Goal: Find specific page/section: Find specific page/section

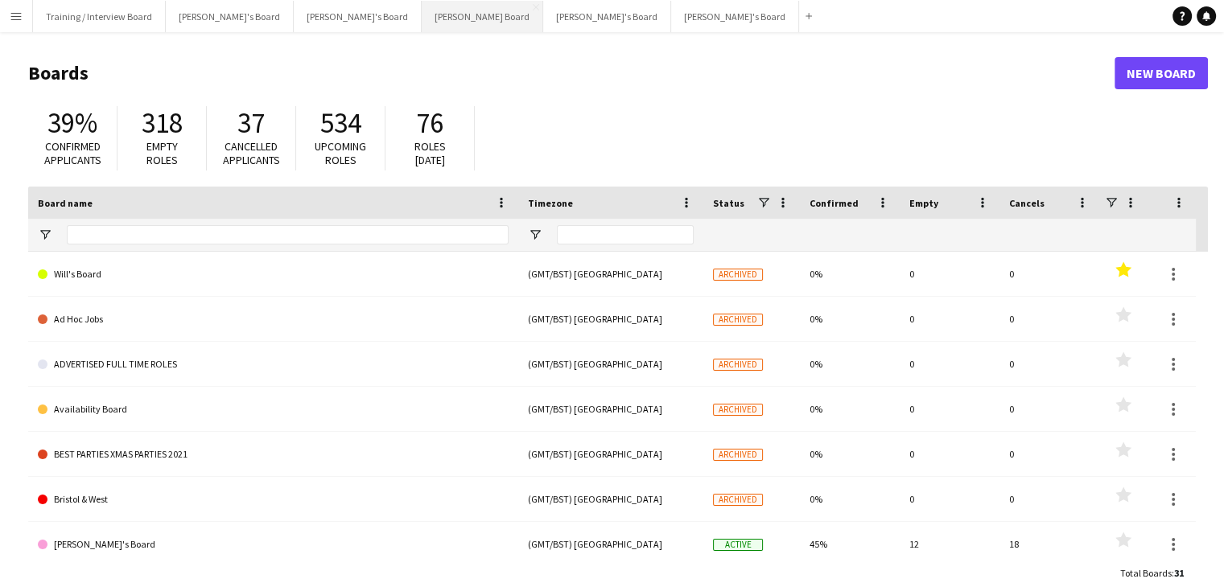
click at [422, 22] on button "[PERSON_NAME] Board Close" at bounding box center [483, 16] width 122 height 31
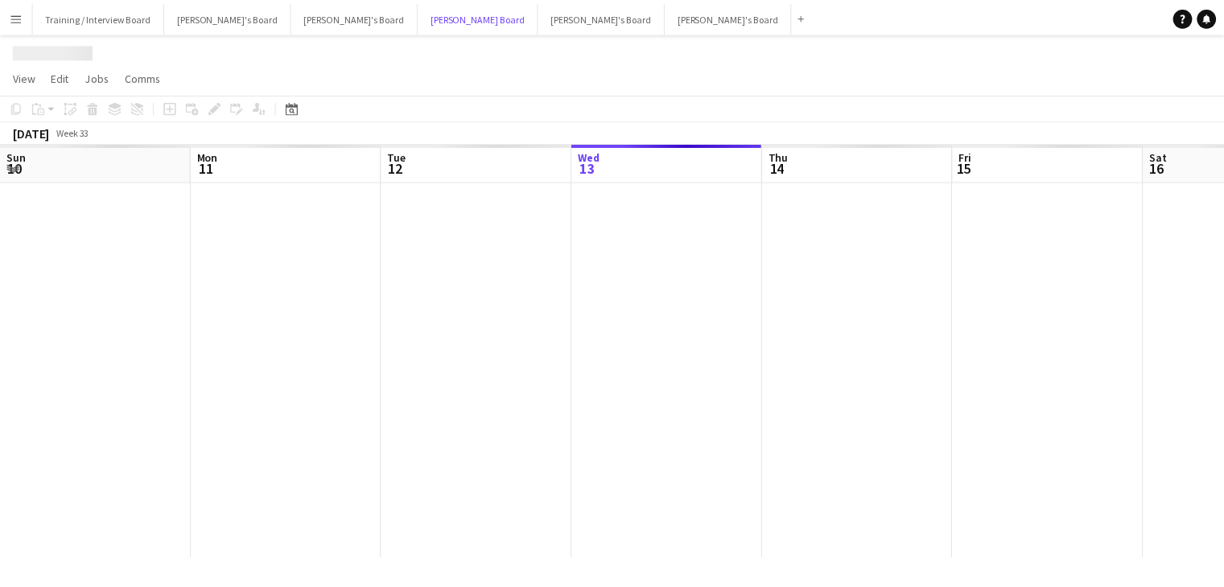
scroll to position [0, 385]
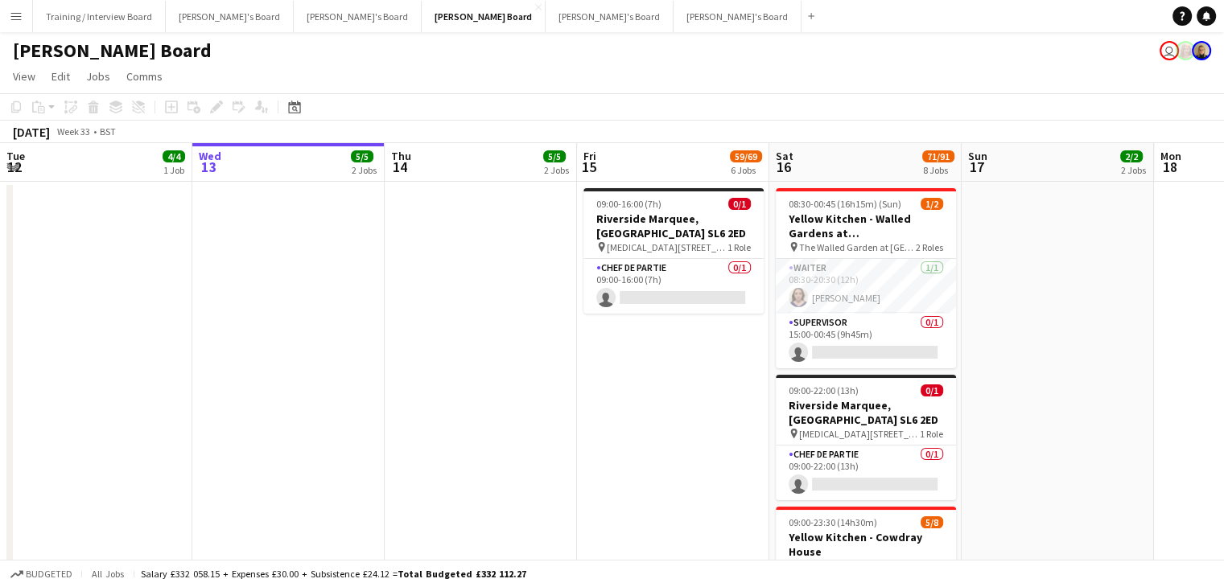
drag, startPoint x: 241, startPoint y: 168, endPoint x: 357, endPoint y: 162, distance: 116.9
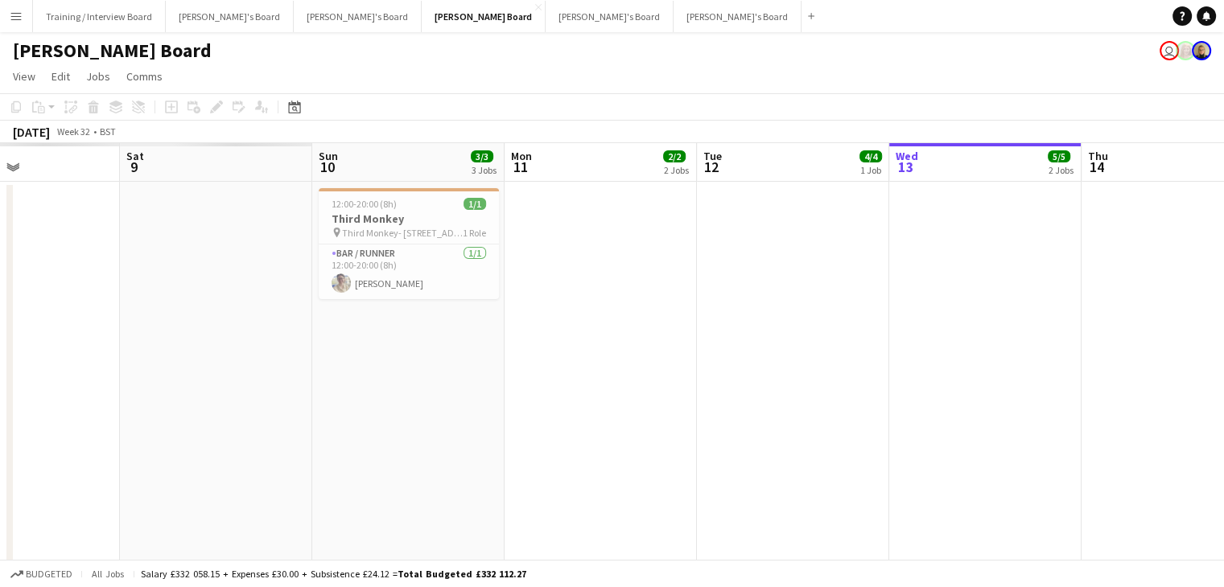
drag, startPoint x: 486, startPoint y: 176, endPoint x: 612, endPoint y: 175, distance: 126.3
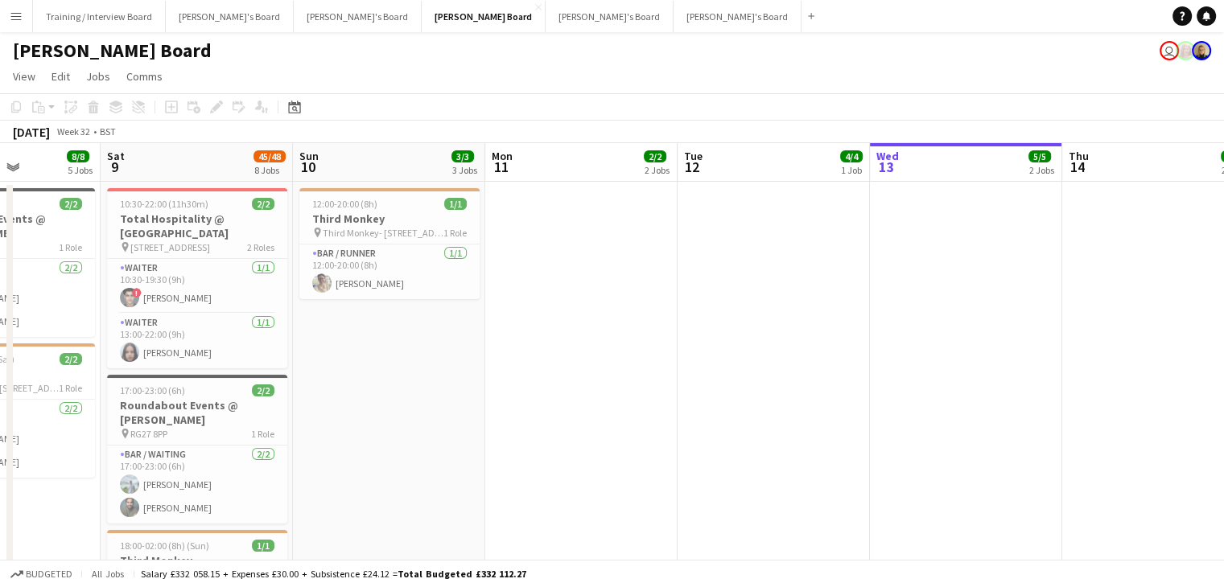
drag, startPoint x: 353, startPoint y: 175, endPoint x: 863, endPoint y: 168, distance: 510.2
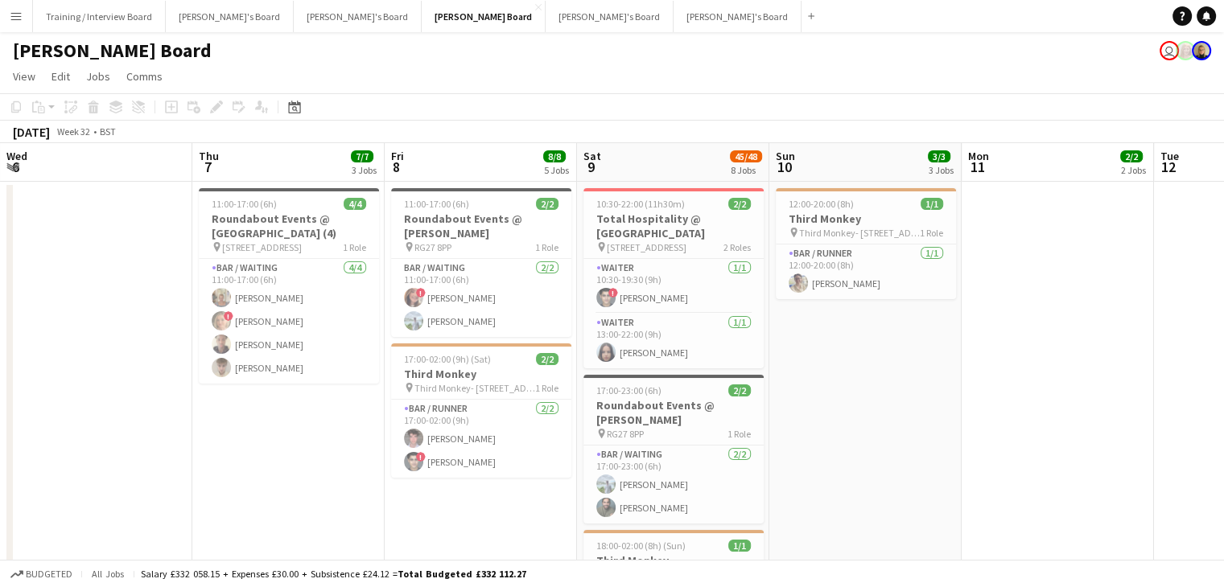
drag, startPoint x: 735, startPoint y: 171, endPoint x: 819, endPoint y: 170, distance: 84.5
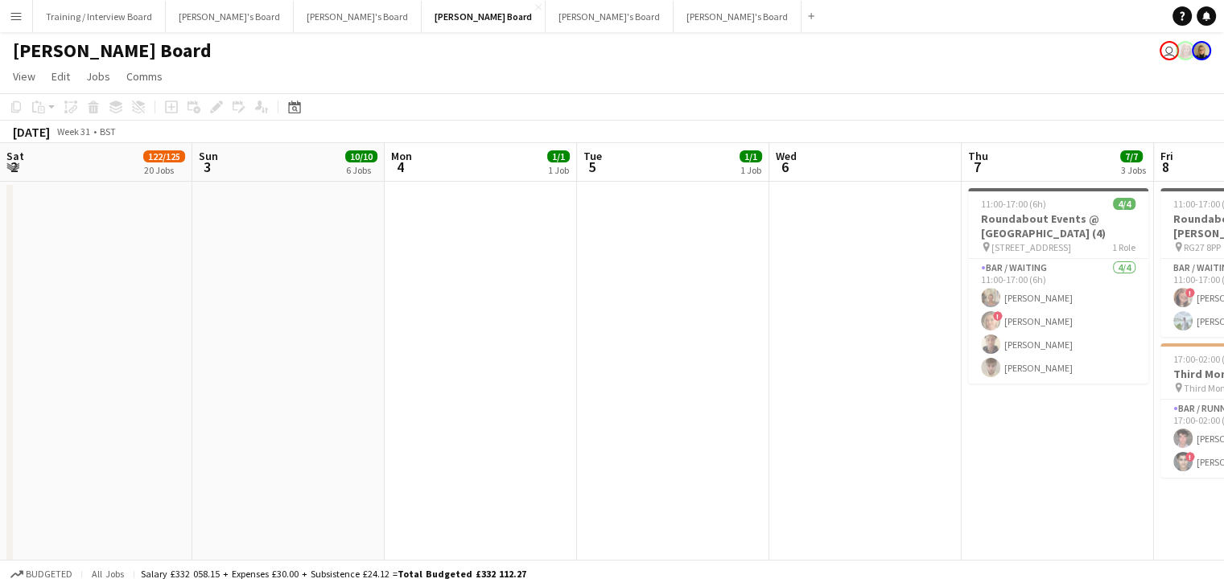
drag, startPoint x: 679, startPoint y: 168, endPoint x: 195, endPoint y: 178, distance: 484.5
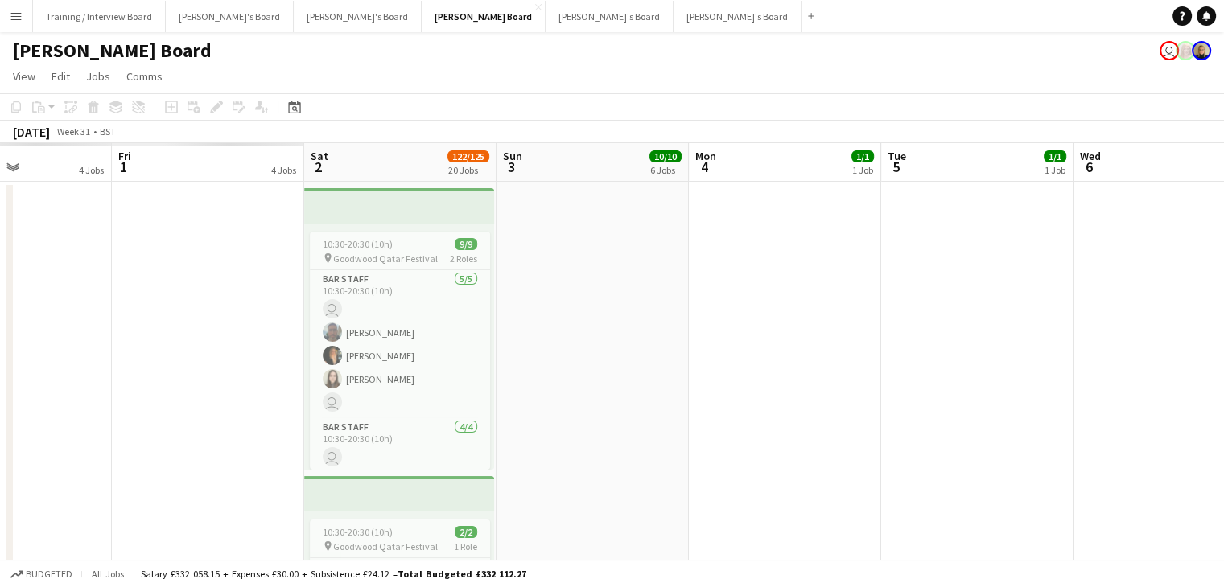
drag, startPoint x: 243, startPoint y: 175, endPoint x: 418, endPoint y: 171, distance: 175.4
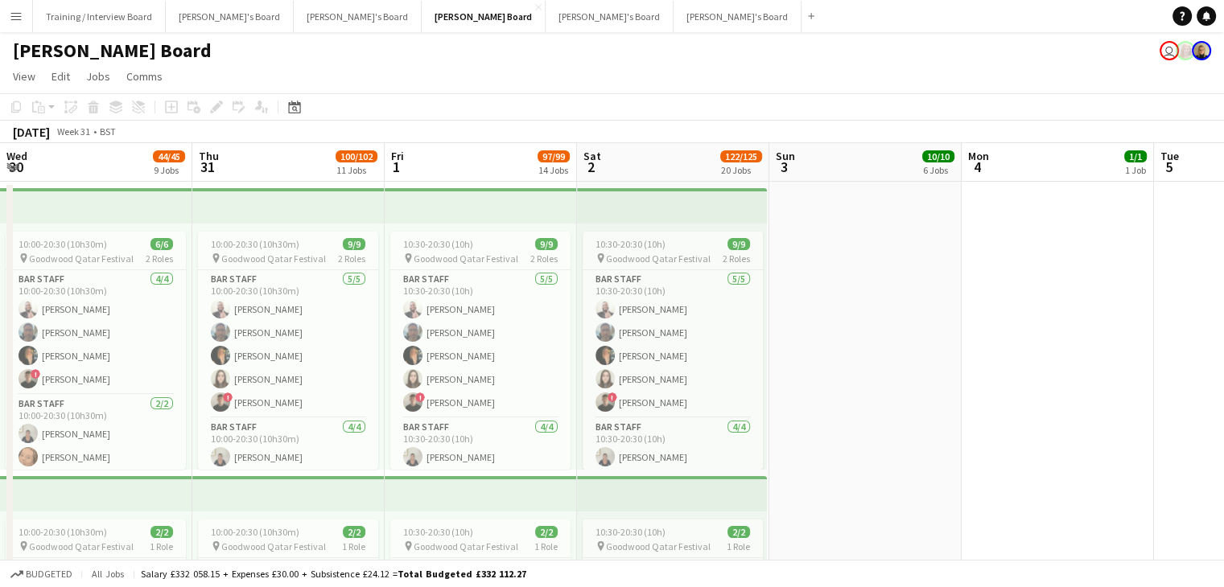
drag, startPoint x: 282, startPoint y: 166, endPoint x: 481, endPoint y: 177, distance: 199.1
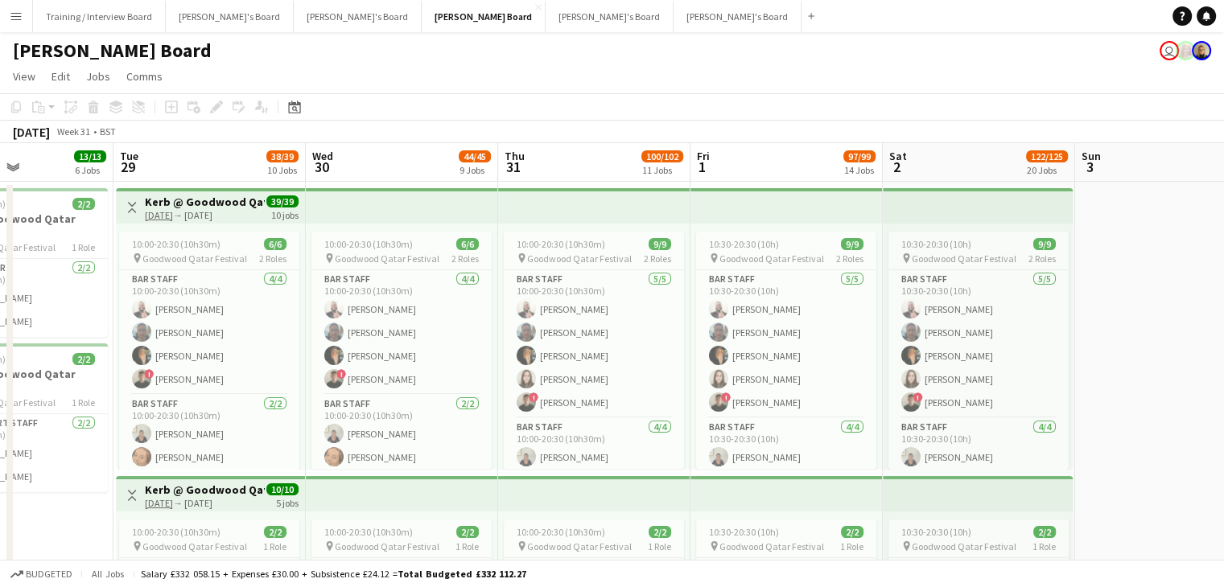
scroll to position [0, 426]
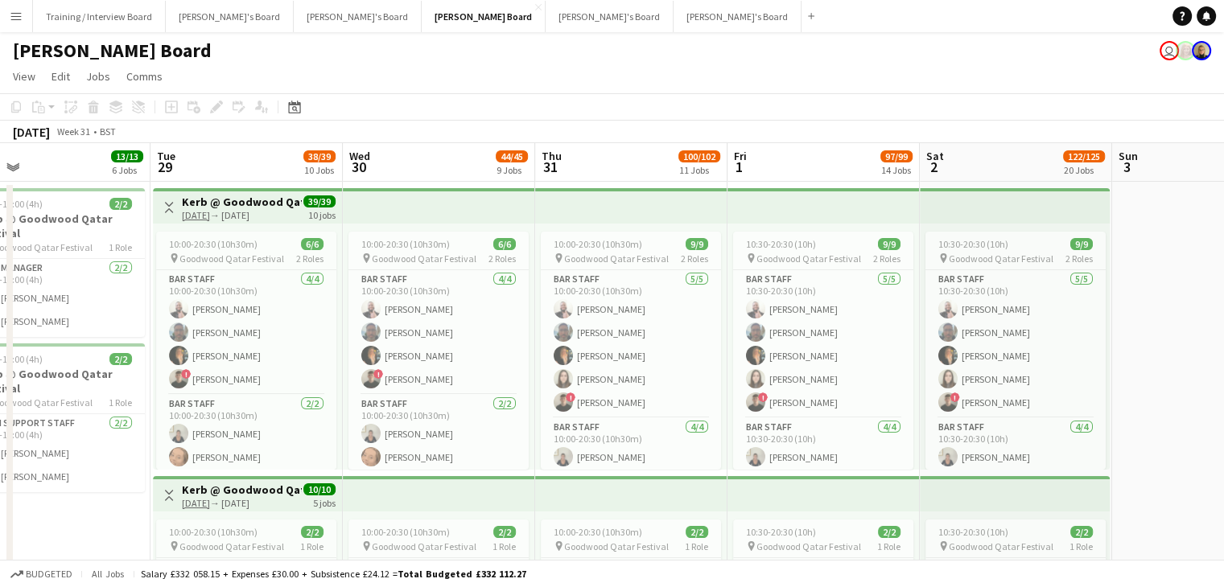
drag, startPoint x: 300, startPoint y: 171, endPoint x: 409, endPoint y: 172, distance: 108.6
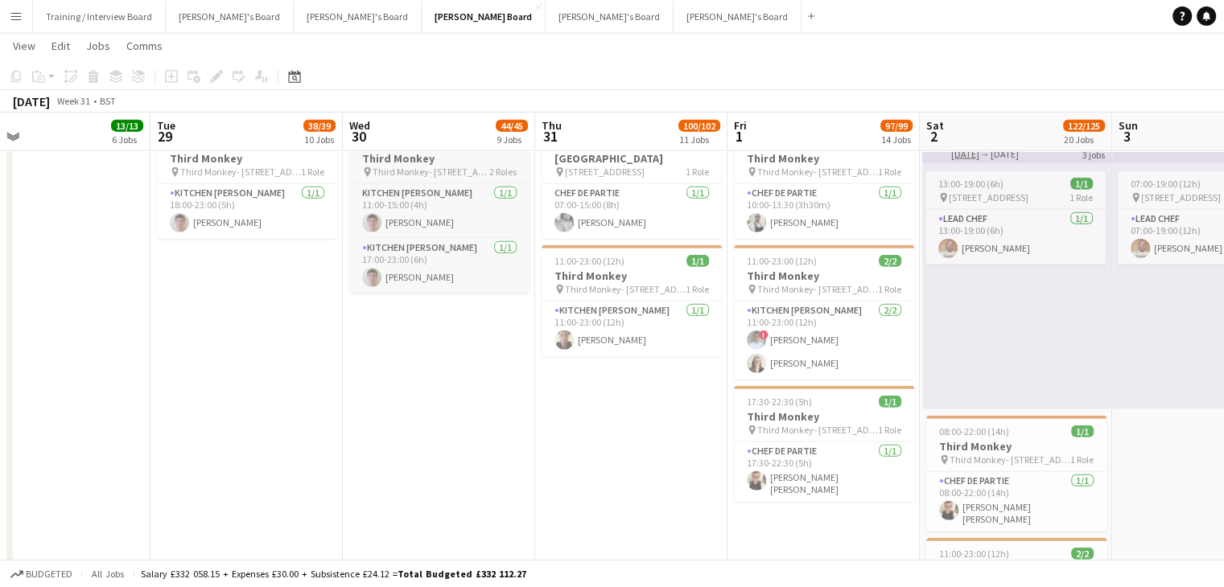
scroll to position [3621, 0]
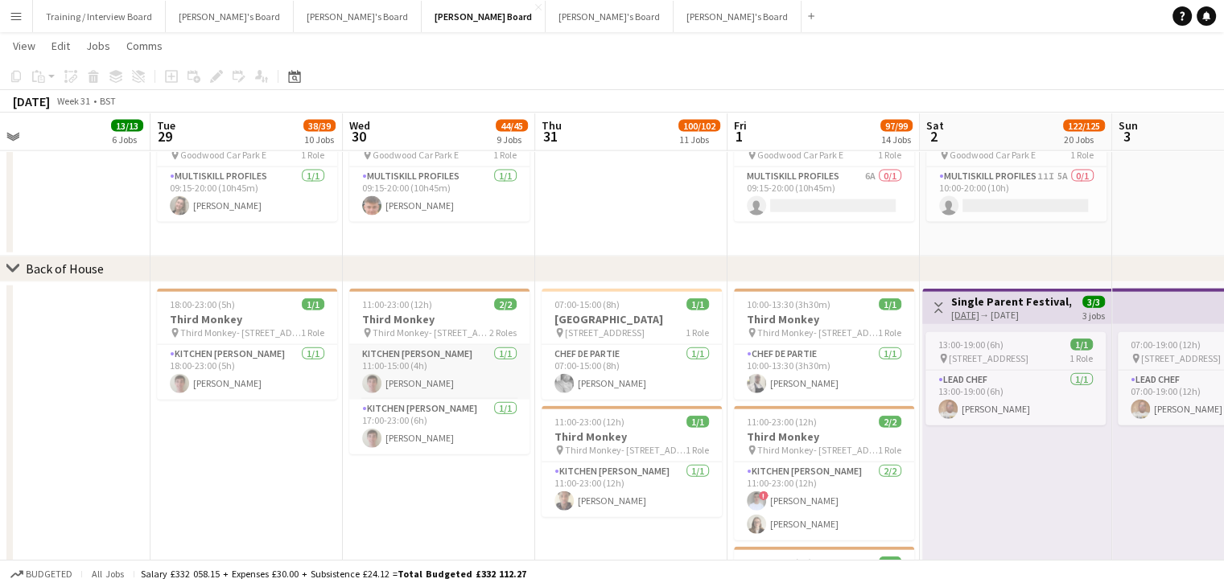
click at [462, 371] on app-card-role "Kitchen [PERSON_NAME] [DATE] 11:00-15:00 (4h) [PERSON_NAME]" at bounding box center [439, 372] width 180 height 55
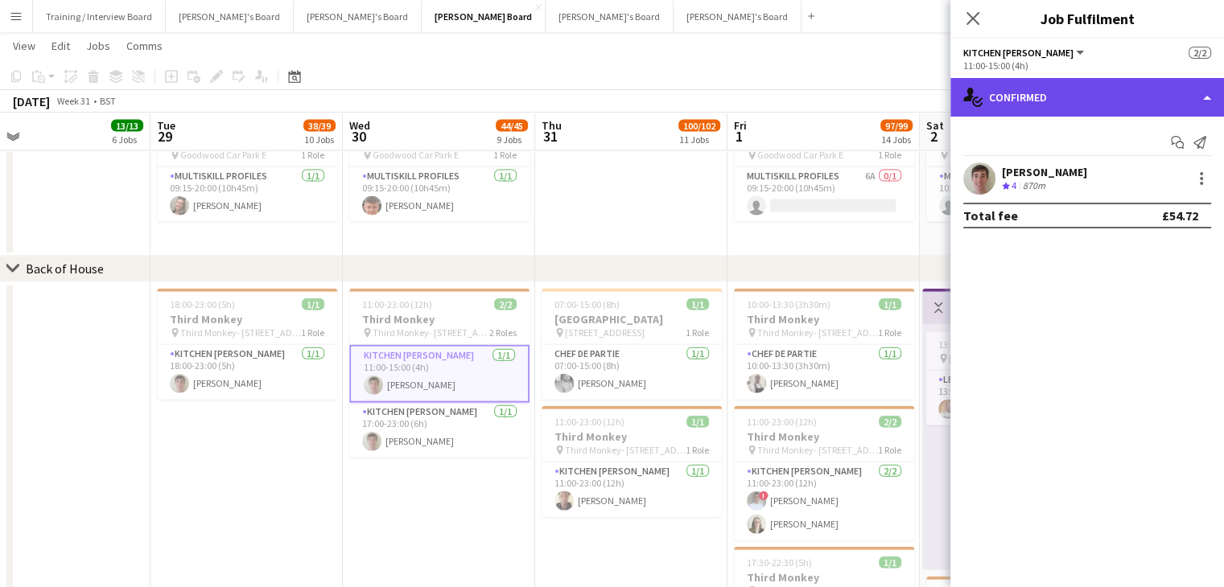
click at [1103, 97] on div "single-neutral-actions-check-2 Confirmed" at bounding box center [1087, 97] width 274 height 39
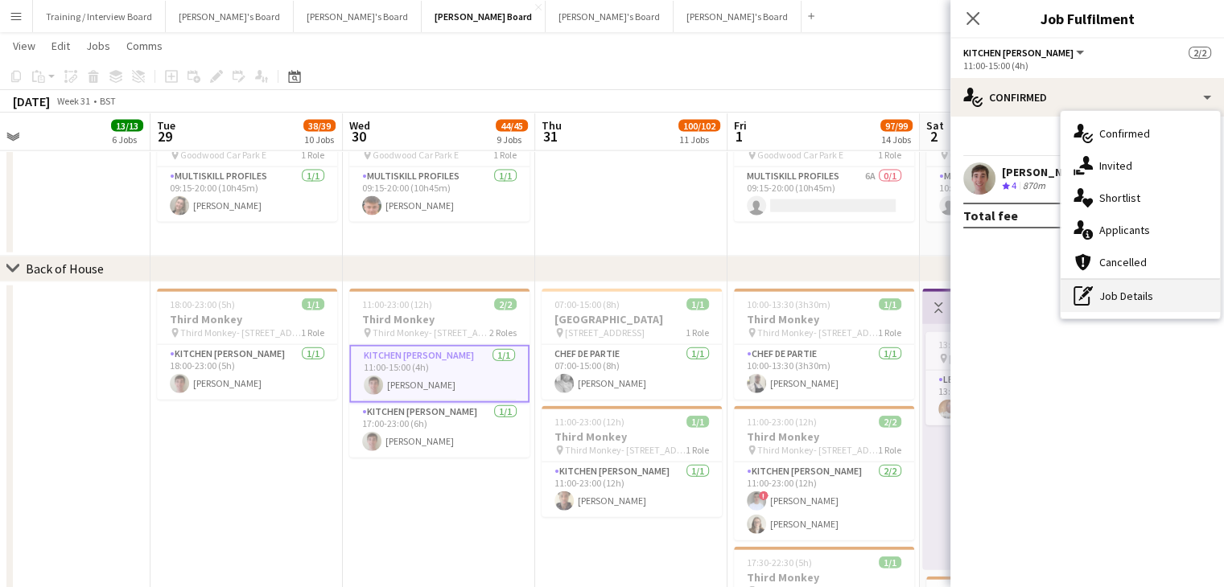
click at [1146, 297] on div "pen-write Job Details" at bounding box center [1140, 296] width 159 height 32
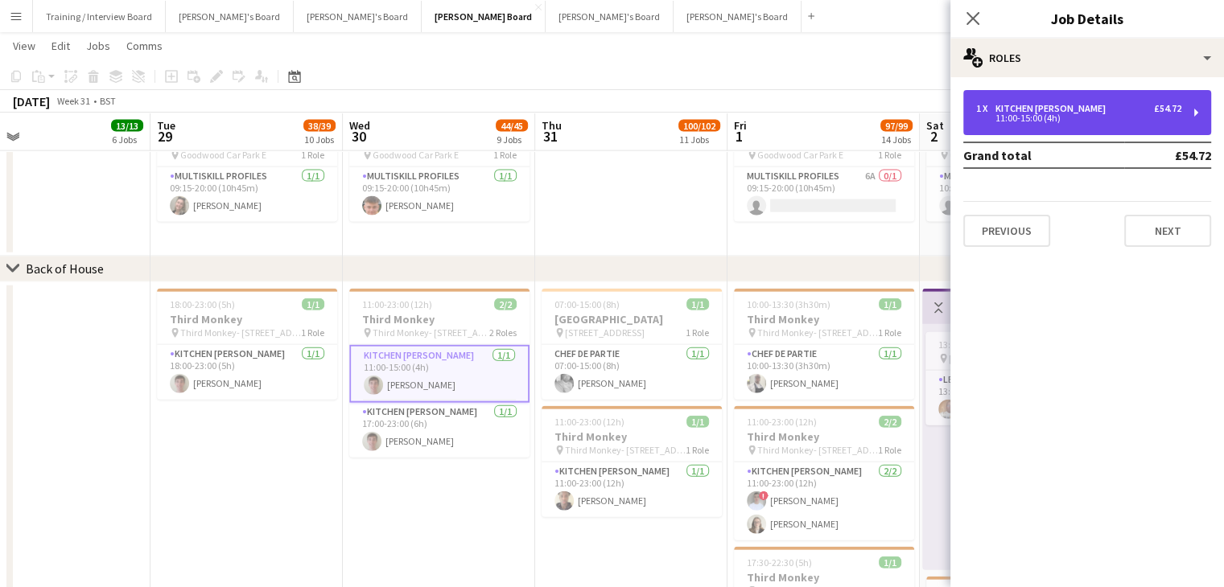
click at [1100, 120] on div "11:00-15:00 (4h)" at bounding box center [1078, 118] width 205 height 8
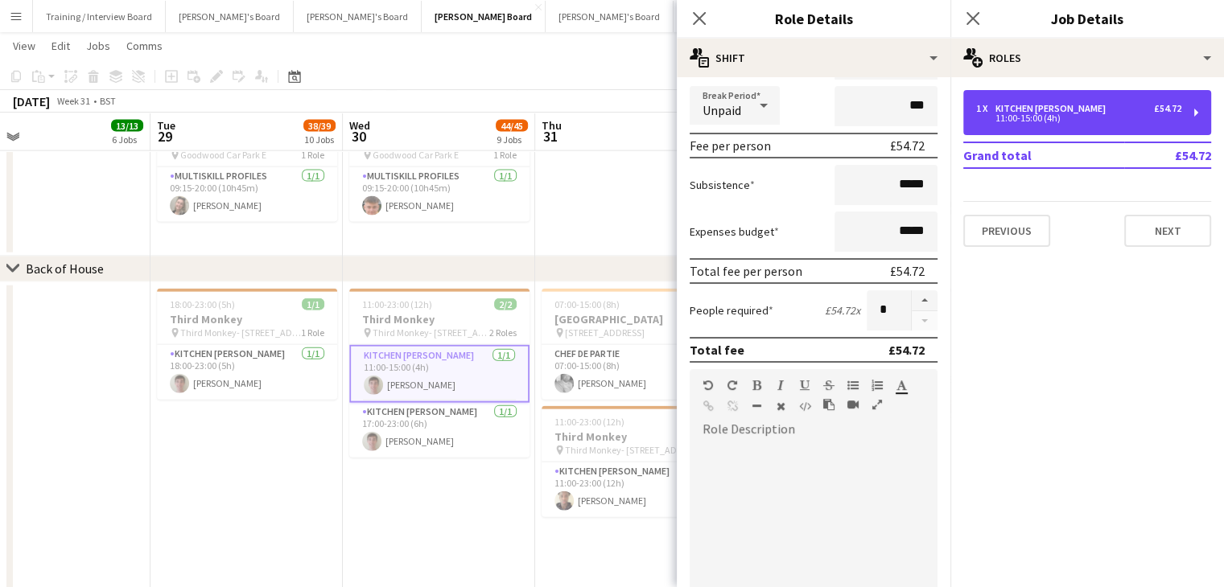
scroll to position [193, 0]
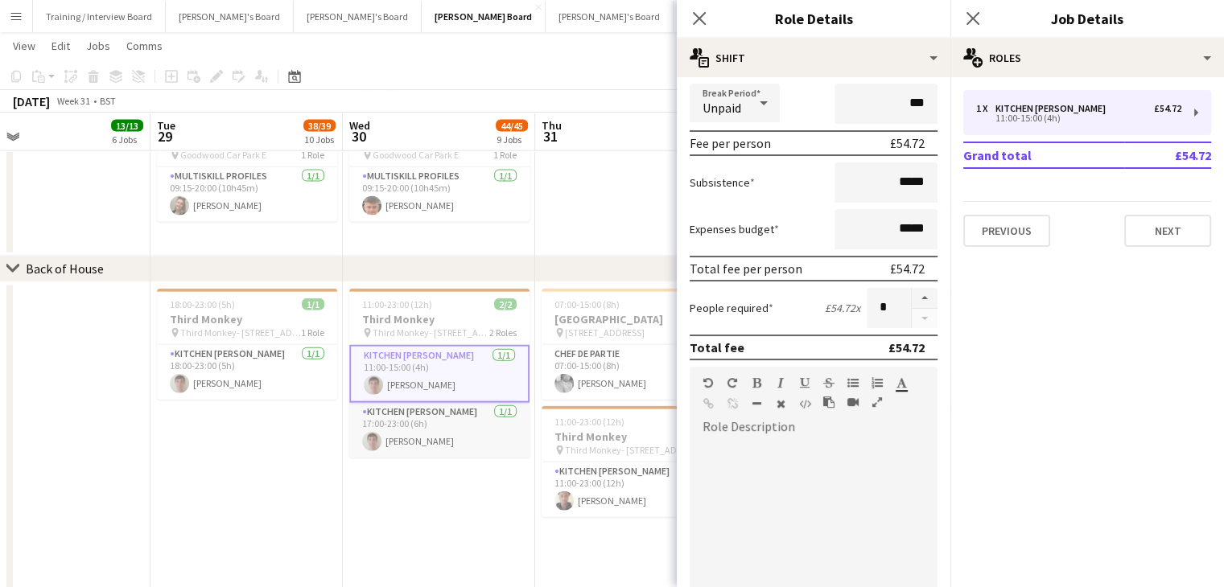
click at [432, 424] on app-card-role "Kitchen [PERSON_NAME] [DATE] 17:00-23:00 (6h) [PERSON_NAME]" at bounding box center [439, 430] width 180 height 55
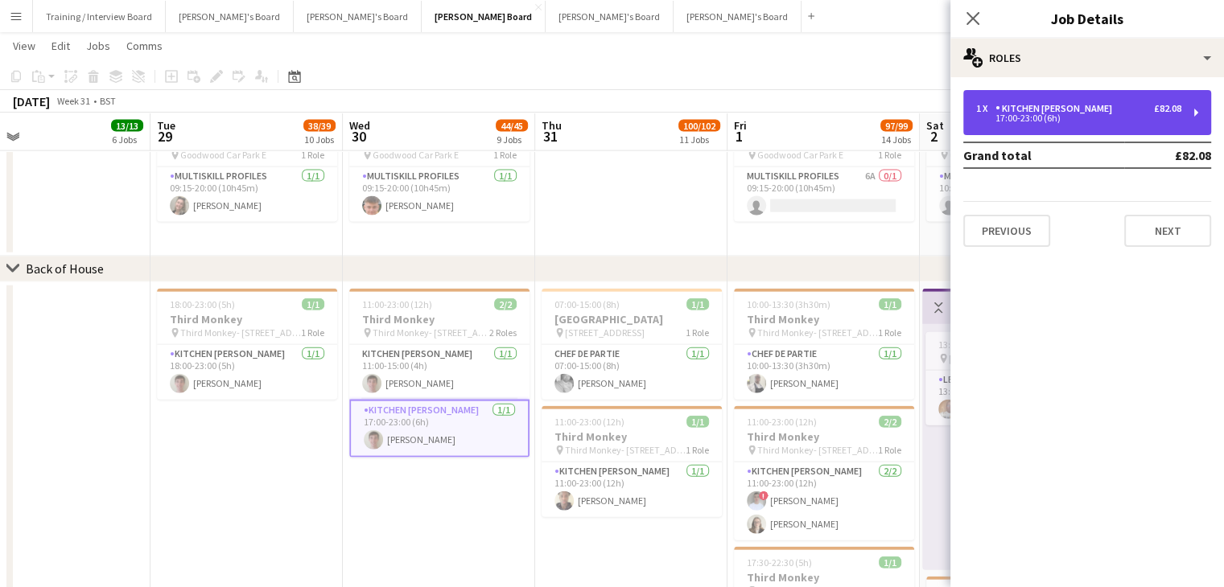
click at [1089, 117] on div "17:00-23:00 (6h)" at bounding box center [1078, 118] width 205 height 8
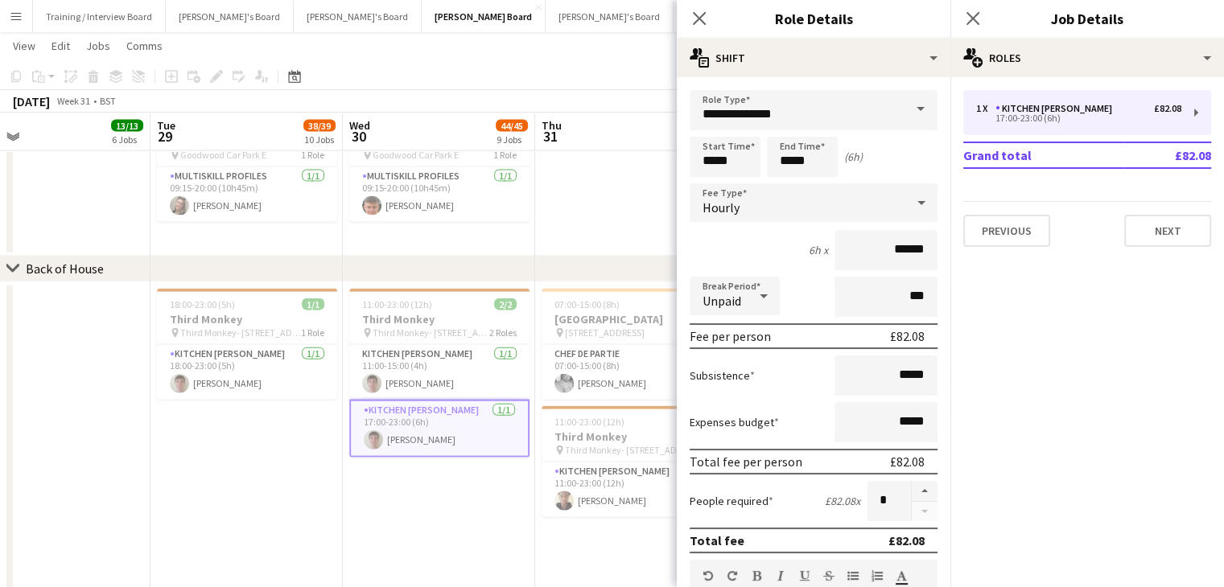
click at [154, 513] on app-date-cell "18:00-23:00 (5h) 1/1 Third Monkey pin Third Monkey- 46 South St 1 Role Kitchen …" at bounding box center [246, 572] width 192 height 581
